Goal: Transaction & Acquisition: Purchase product/service

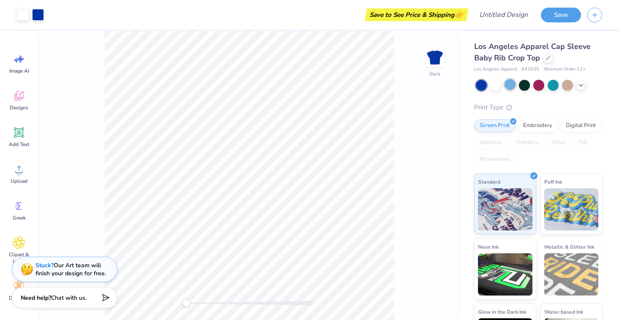
click at [510, 86] on div at bounding box center [510, 84] width 11 height 11
click at [481, 84] on div at bounding box center [481, 85] width 11 height 11
click at [41, 15] on div at bounding box center [38, 14] width 12 height 12
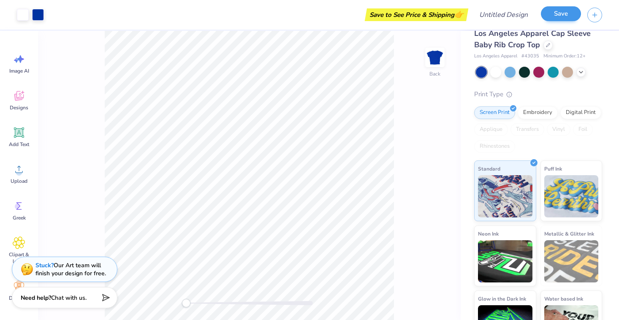
click at [556, 14] on button "Save" at bounding box center [561, 13] width 40 height 15
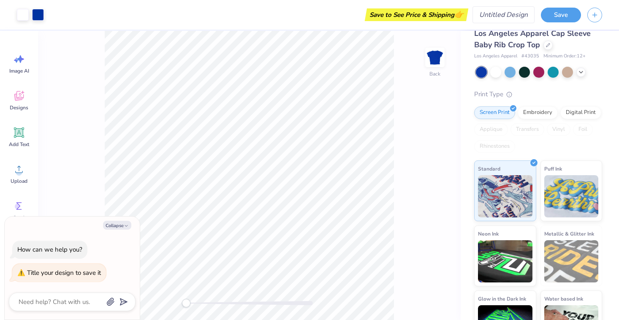
type textarea "x"
click at [502, 12] on input "Design Title" at bounding box center [514, 14] width 41 height 17
type input "A"
type textarea "x"
type input "AD"
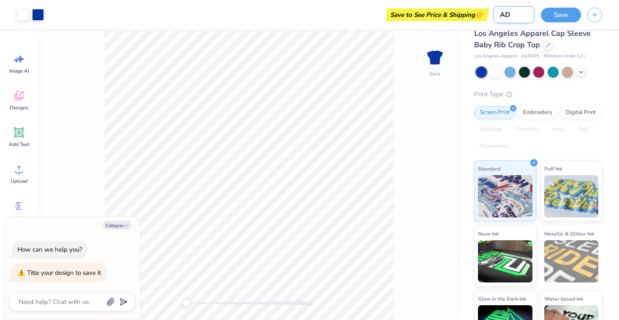
type textarea "x"
type input "ADP"
type textarea "x"
type input "ADPi"
type textarea "x"
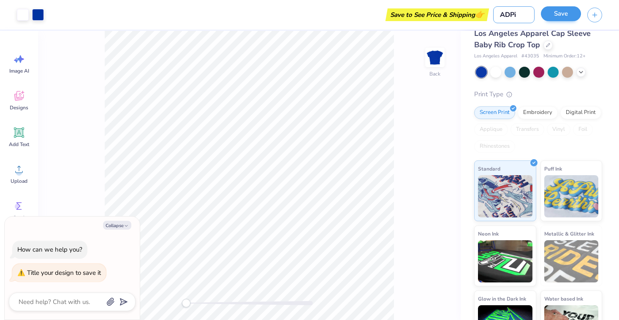
type input "ADPi"
click at [554, 16] on button "Save" at bounding box center [561, 13] width 40 height 15
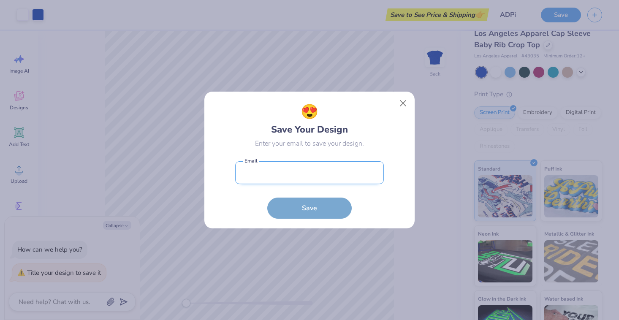
click at [324, 170] on input "email" at bounding box center [309, 172] width 149 height 23
type input "[EMAIL_ADDRESS][DOMAIN_NAME]"
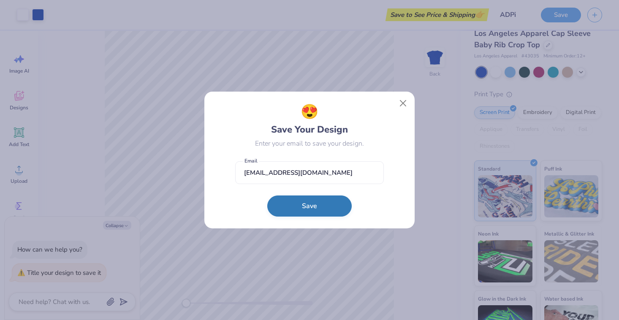
click at [304, 202] on button "Save" at bounding box center [309, 206] width 85 height 21
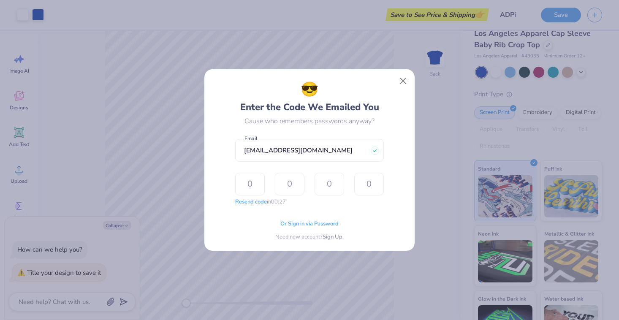
click at [270, 172] on form "[EMAIL_ADDRESS][DOMAIN_NAME] Email Resend code in 00:27 The design tool encount…" at bounding box center [309, 171] width 149 height 72
click at [260, 184] on input "text" at bounding box center [250, 184] width 30 height 23
type input "1"
type input "4"
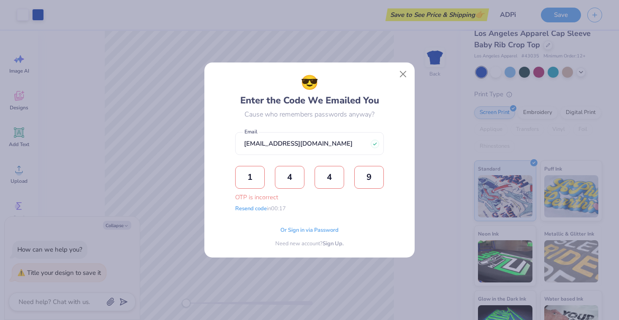
type input "9"
type input "0"
type input "4"
type input "0"
type input "1"
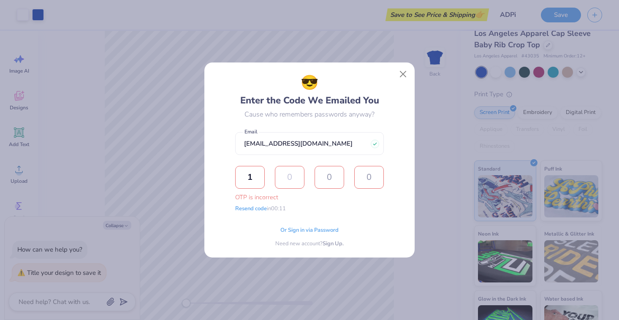
type input "4"
type input "0"
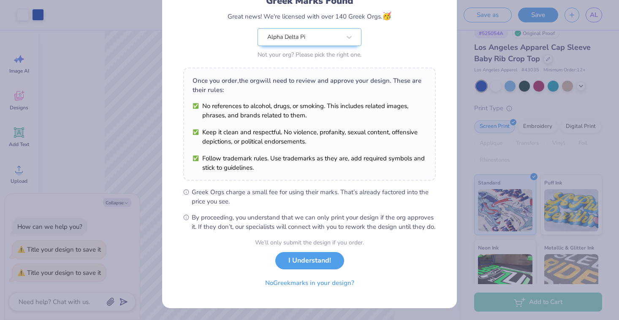
scroll to position [75, 0]
click at [316, 259] on button "I Understand!" at bounding box center [309, 258] width 69 height 17
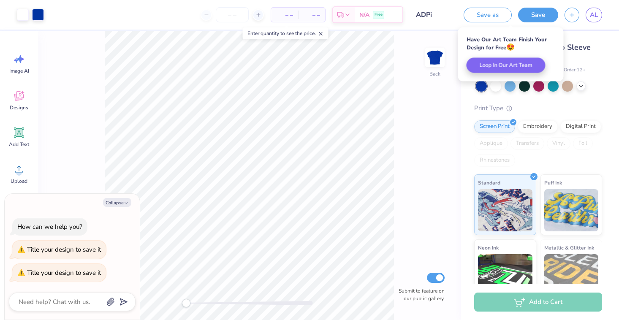
scroll to position [0, 0]
type textarea "x"
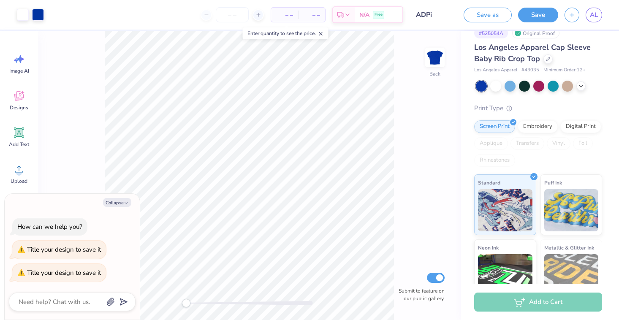
click at [571, 34] on div "# 525054A Original Proof" at bounding box center [538, 33] width 128 height 11
click at [535, 309] on div "Add to Cart" at bounding box center [538, 302] width 128 height 19
click at [344, 16] on icon at bounding box center [347, 16] width 7 height 7
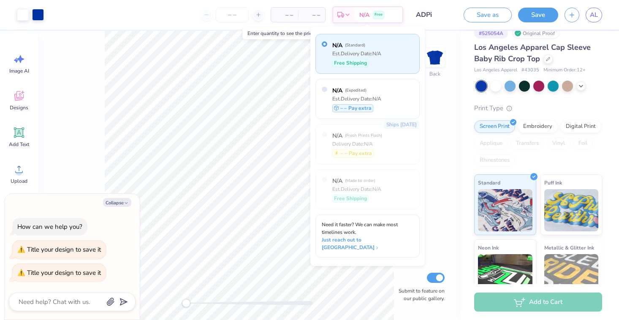
click at [429, 112] on div "Back Submit to feature on our public gallery." at bounding box center [249, 175] width 423 height 289
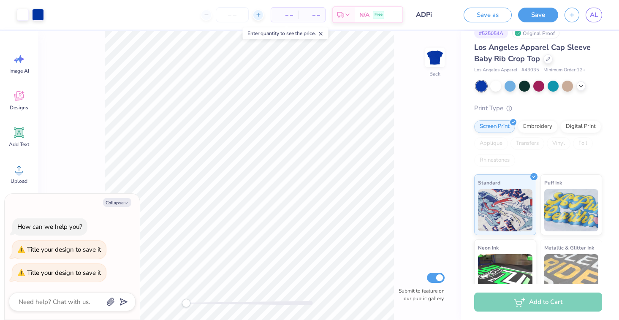
click at [259, 14] on icon at bounding box center [259, 15] width 6 height 6
type input "12"
type textarea "x"
click at [259, 14] on icon at bounding box center [259, 15] width 6 height 6
type input "13"
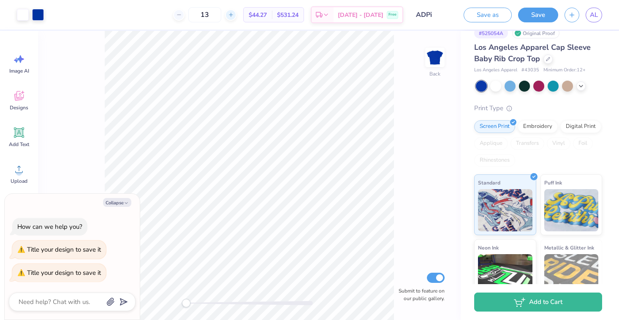
type textarea "x"
click at [234, 12] on icon at bounding box center [231, 15] width 6 height 6
type input "14"
type textarea "x"
click at [234, 14] on icon at bounding box center [231, 15] width 6 height 6
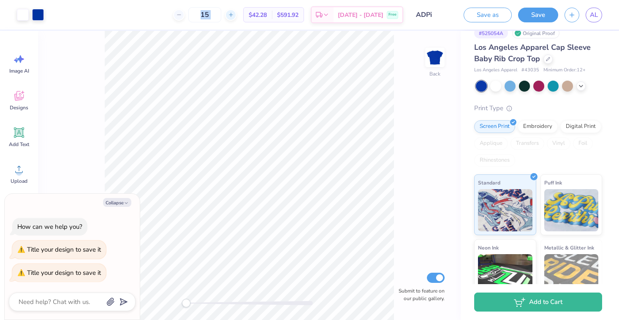
click at [234, 14] on icon at bounding box center [231, 15] width 6 height 6
type input "16"
type textarea "x"
click at [237, 14] on div "16" at bounding box center [204, 14] width 63 height 15
click at [234, 14] on icon at bounding box center [231, 15] width 6 height 6
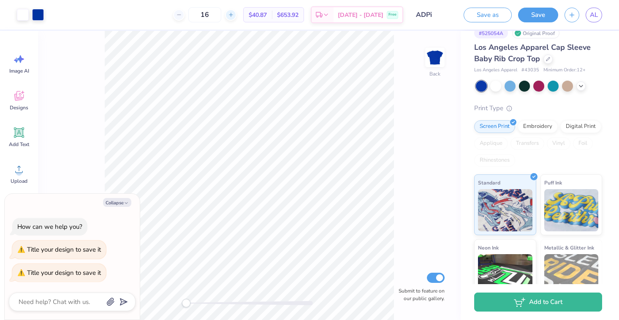
type input "17"
type textarea "x"
